Goal: Task Accomplishment & Management: Manage account settings

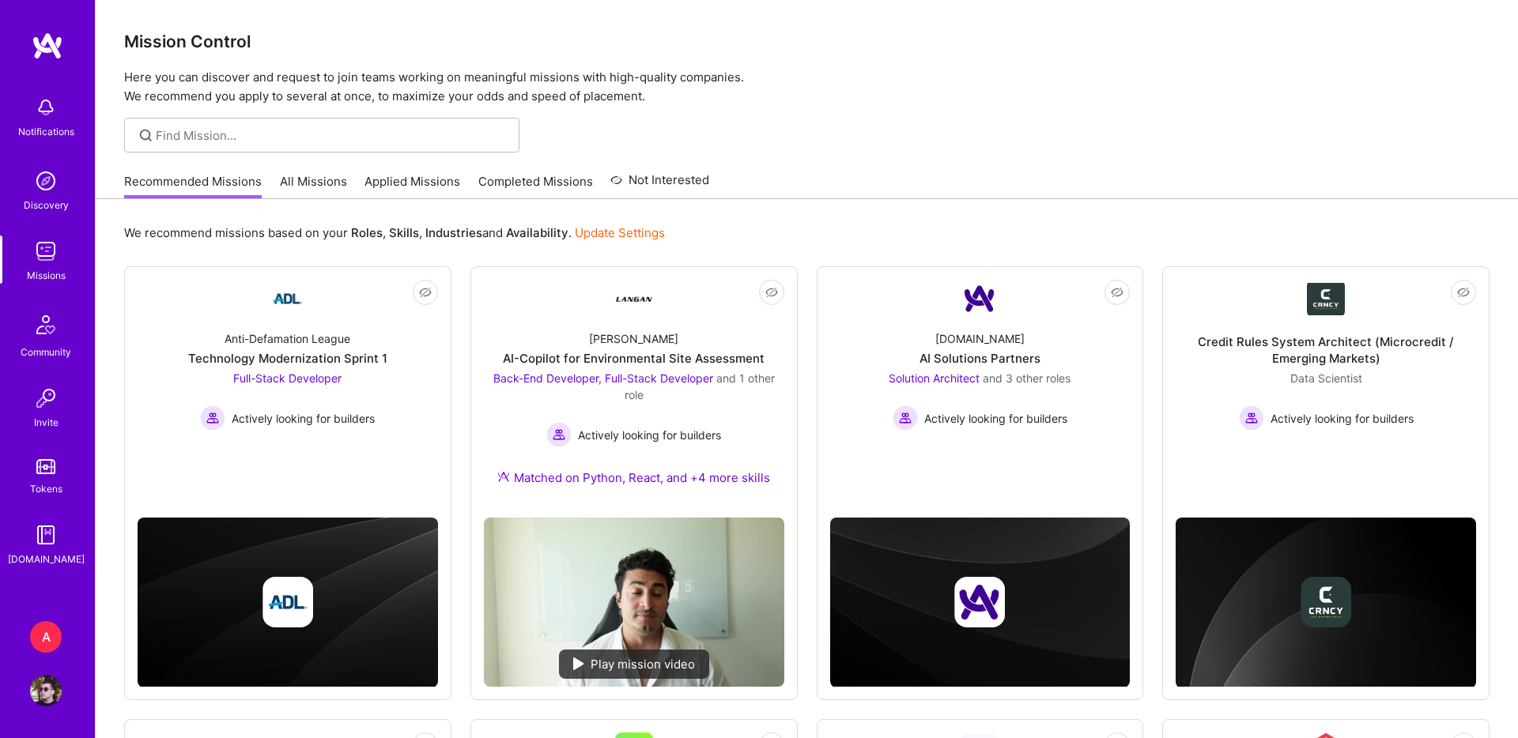
click at [54, 643] on div "A" at bounding box center [46, 637] width 32 height 32
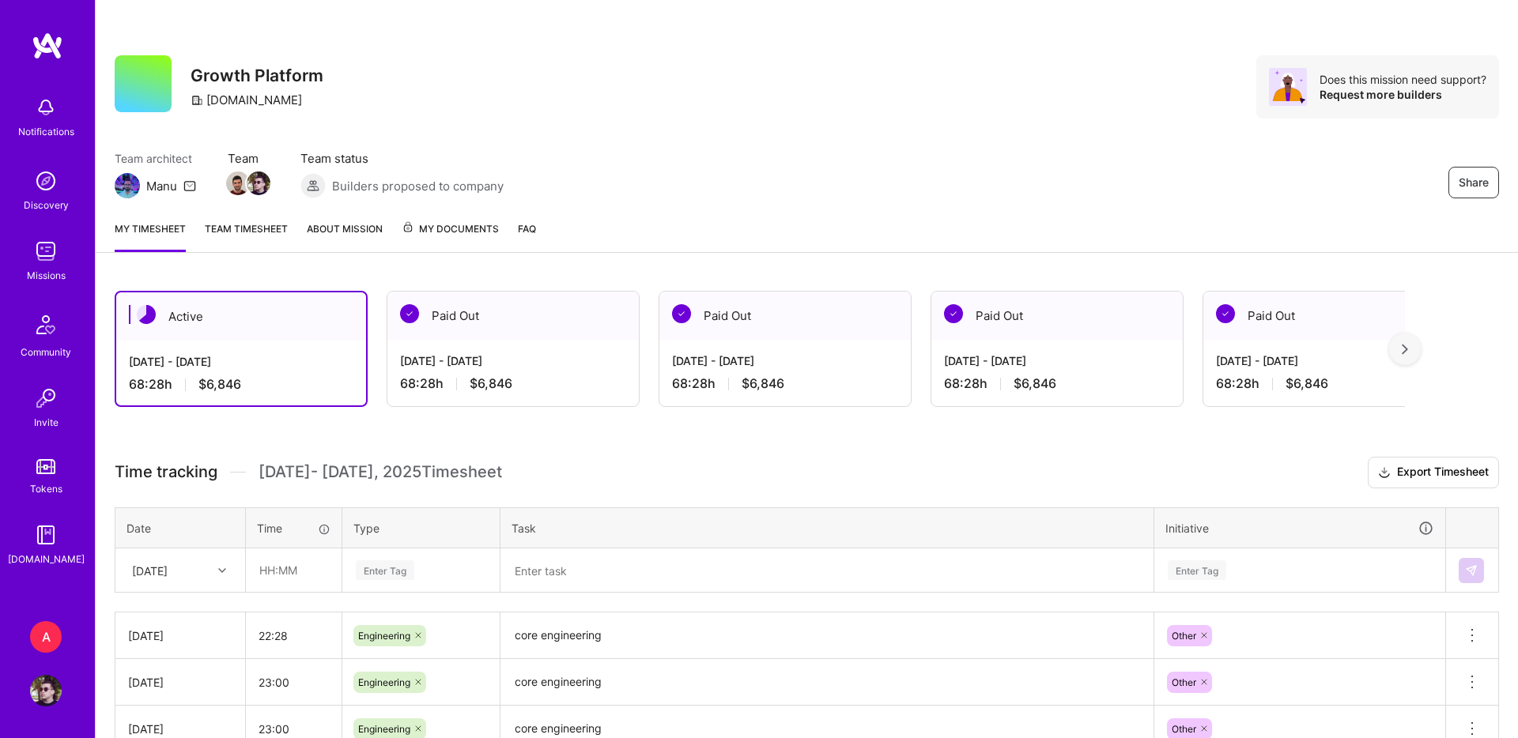
click at [409, 217] on div "My timesheet Team timesheet About Mission My Documents FAQ" at bounding box center [807, 230] width 1422 height 45
click at [409, 226] on icon at bounding box center [408, 227] width 13 height 13
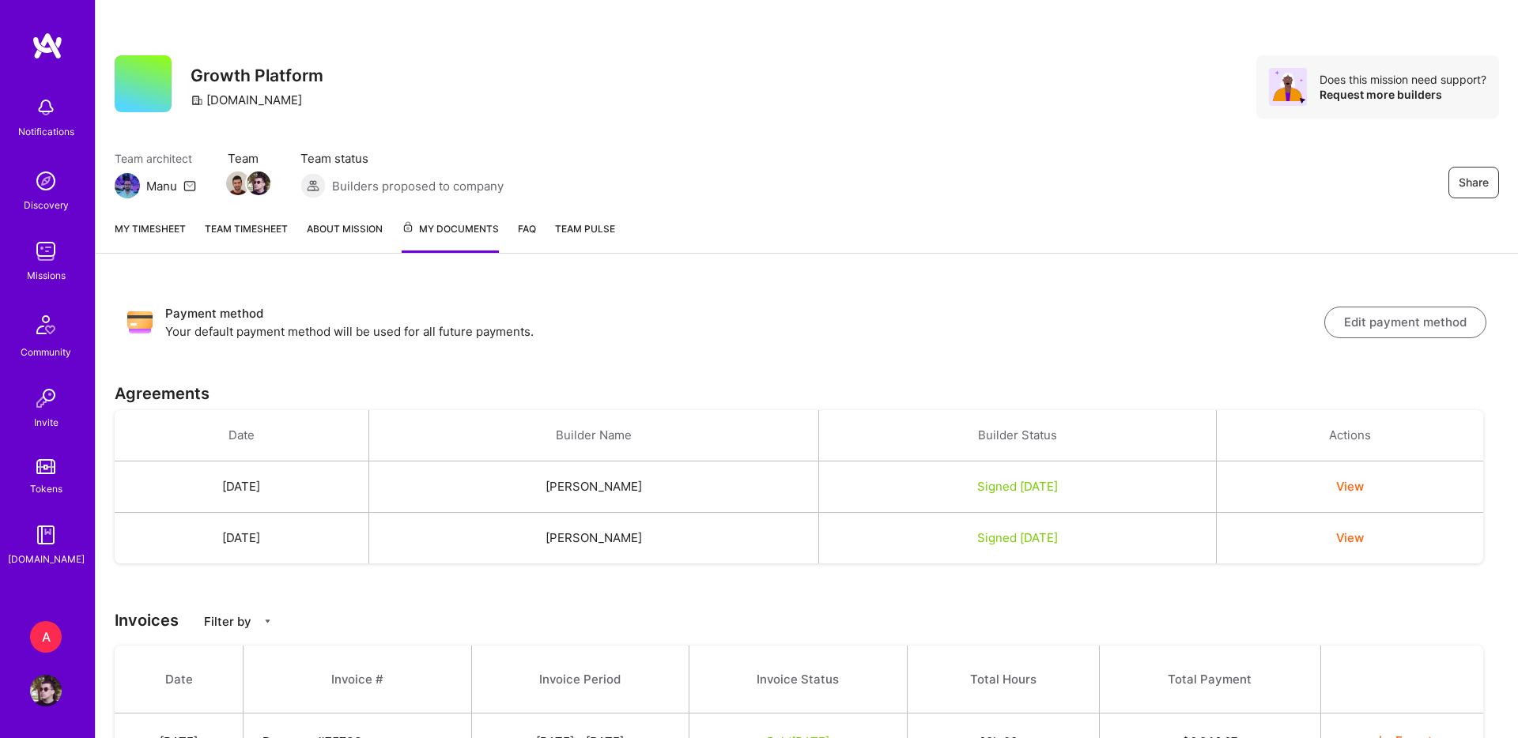
click at [1383, 316] on button "Edit payment method" at bounding box center [1405, 323] width 162 height 32
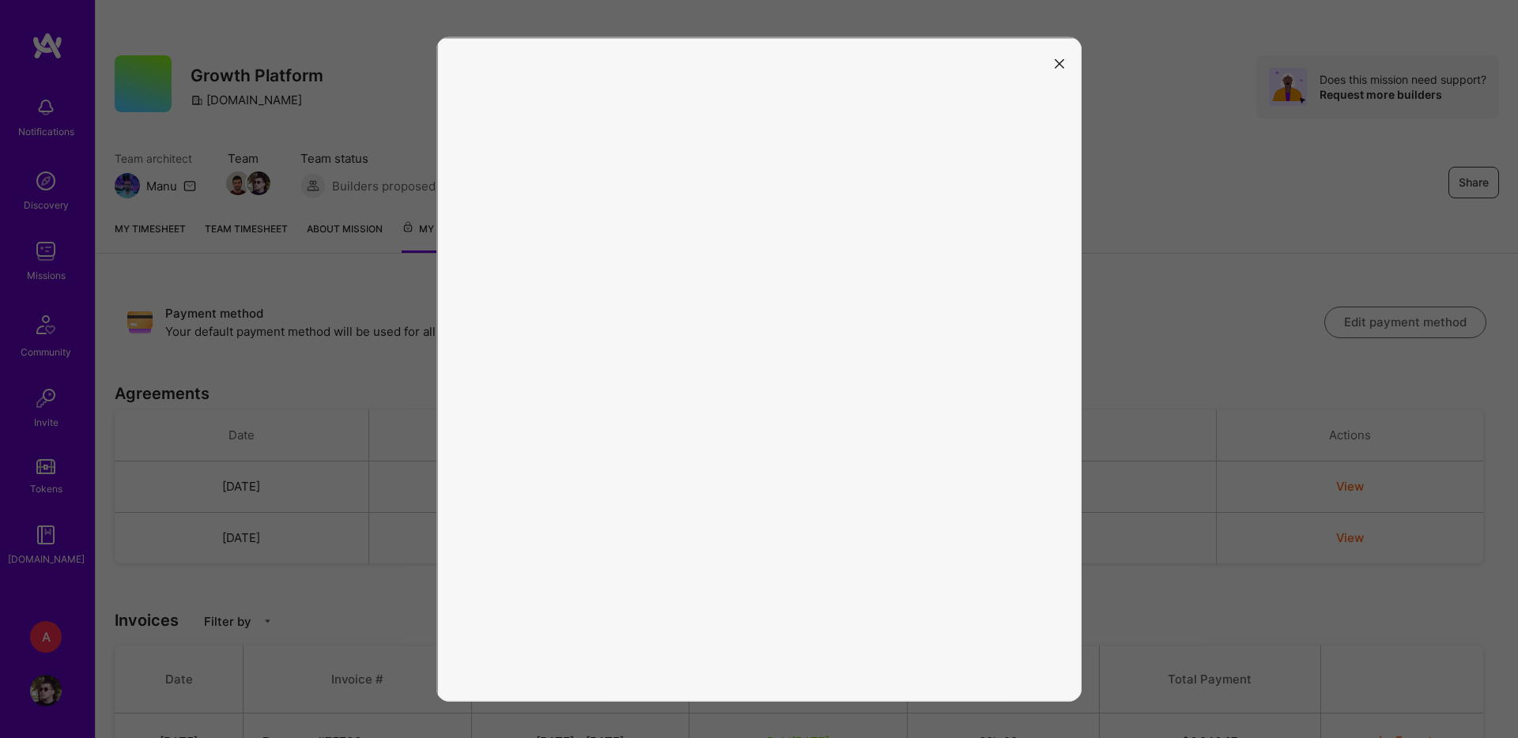
click at [1126, 203] on div at bounding box center [759, 369] width 1518 height 738
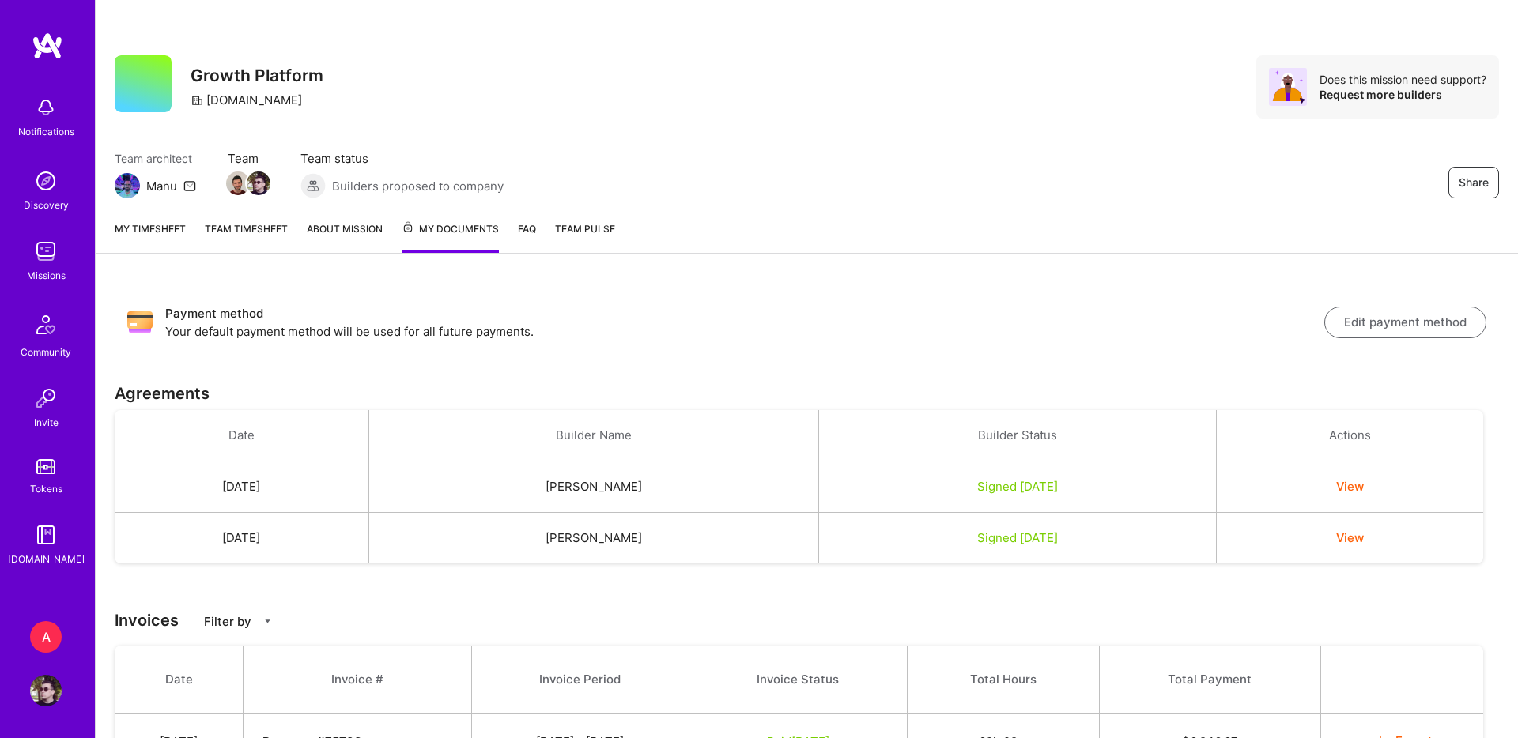
click at [57, 633] on div "A" at bounding box center [46, 637] width 32 height 32
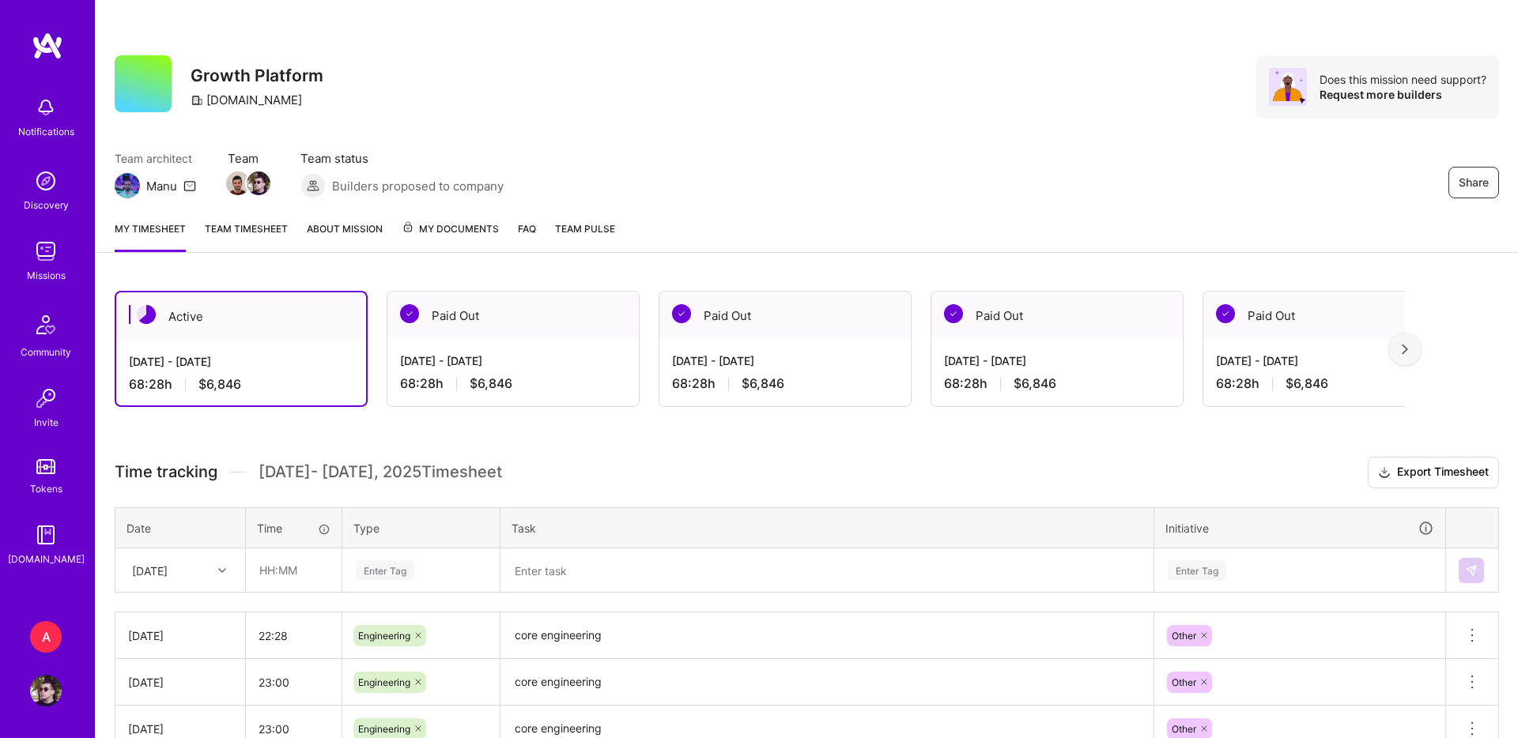
click at [443, 237] on span "My Documents" at bounding box center [450, 229] width 97 height 17
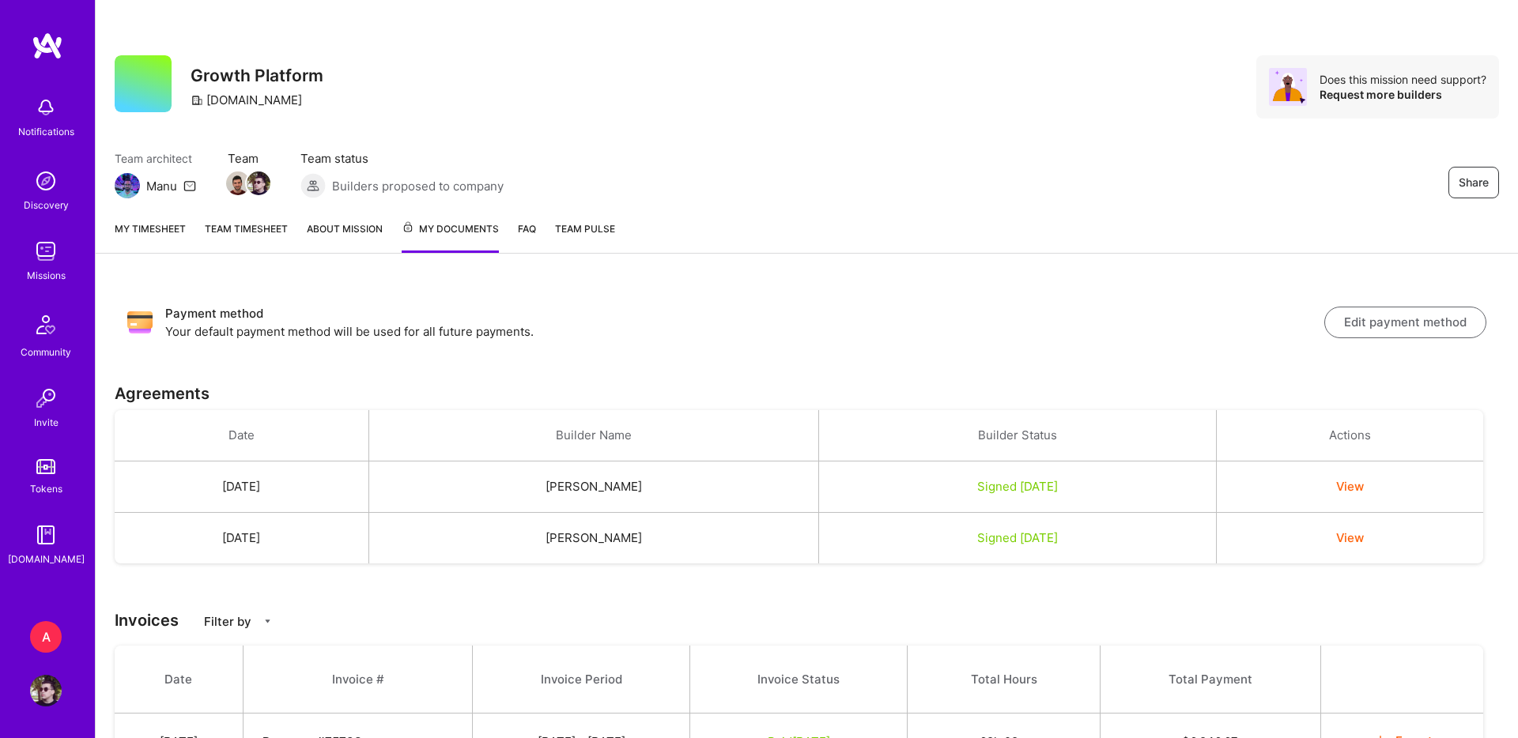
click at [1397, 316] on button "Edit payment method" at bounding box center [1405, 323] width 162 height 32
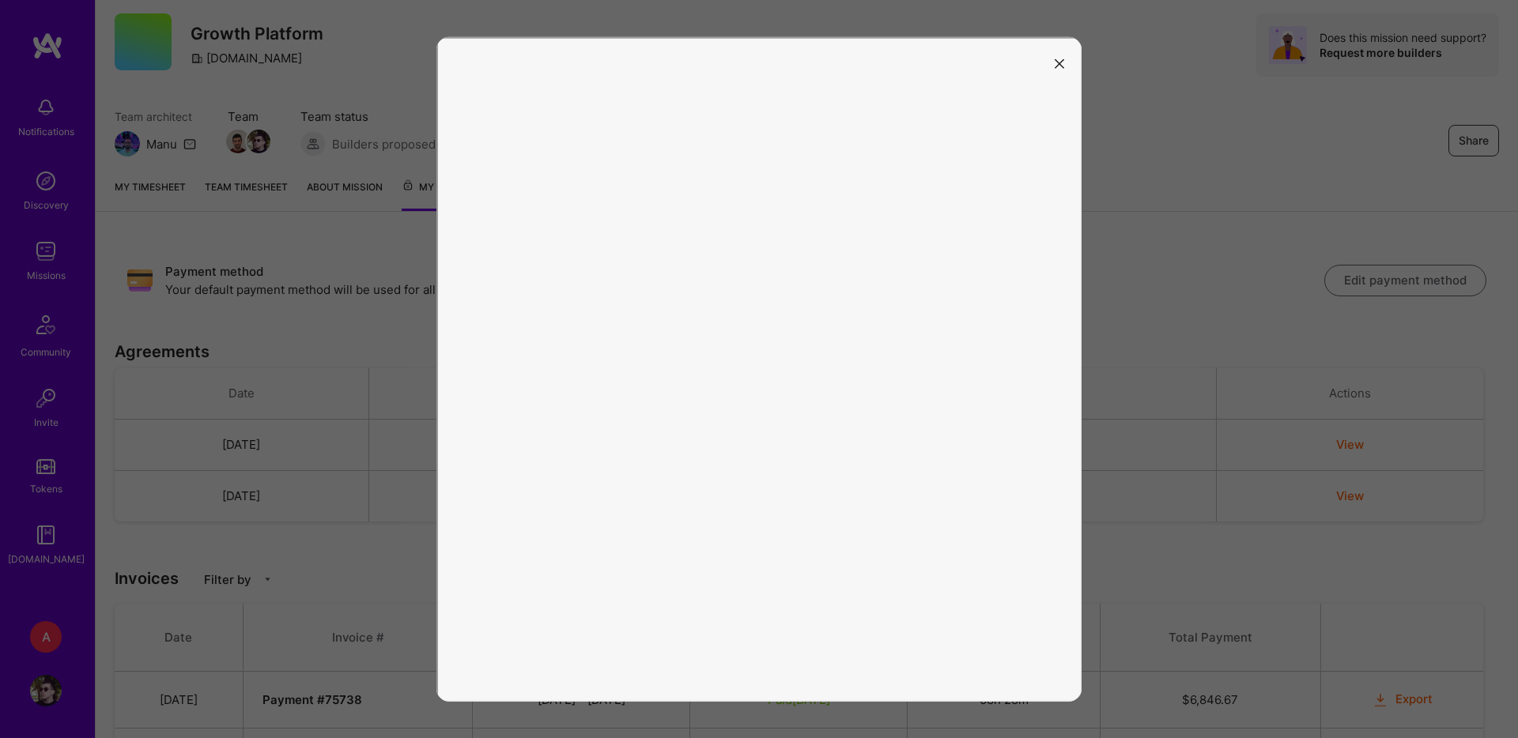
scroll to position [75, 0]
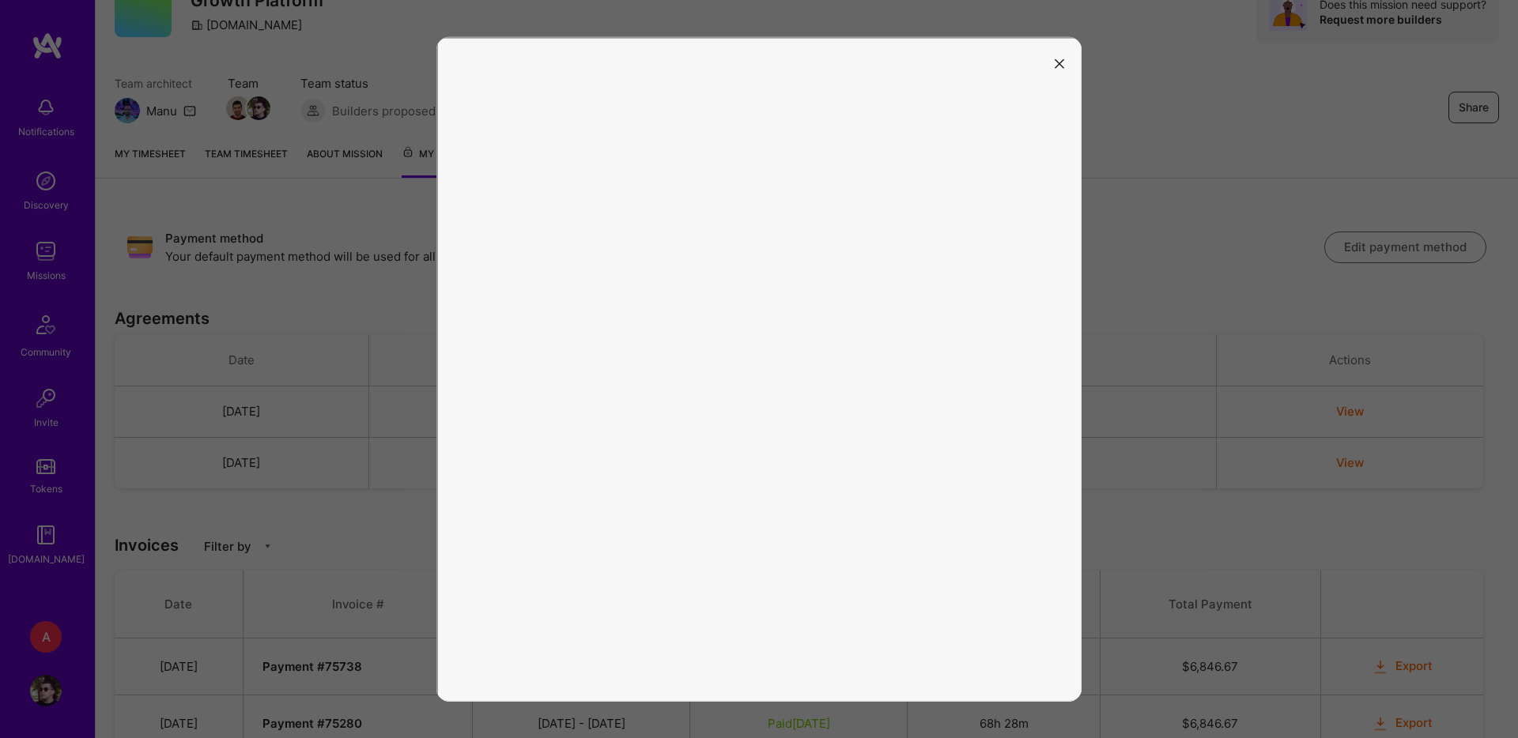
click at [1063, 52] on button "modal" at bounding box center [1059, 63] width 19 height 26
